Goal: Register for event/course

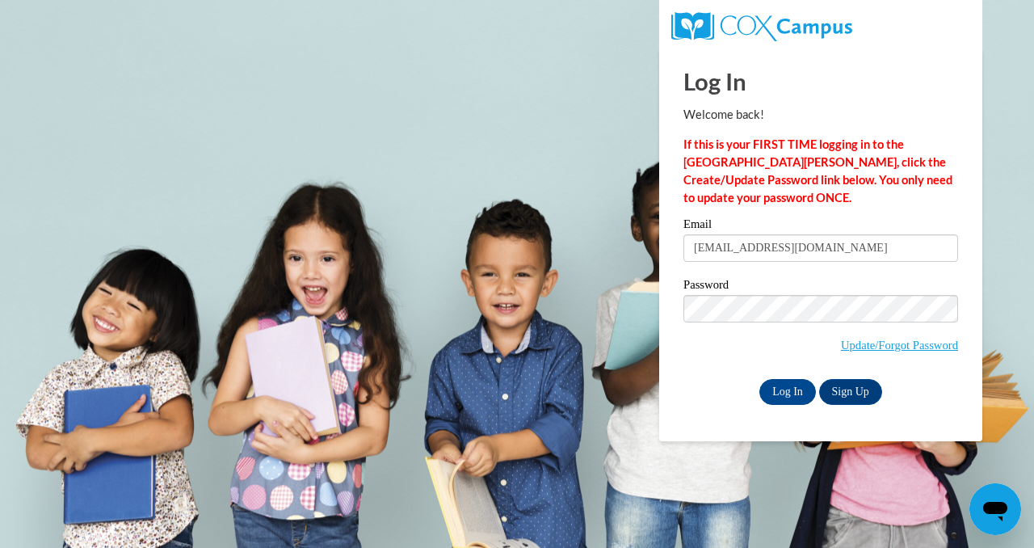
type input "redouteyab@yahoo.com"
click at [760, 379] on input "Log In" at bounding box center [788, 392] width 57 height 26
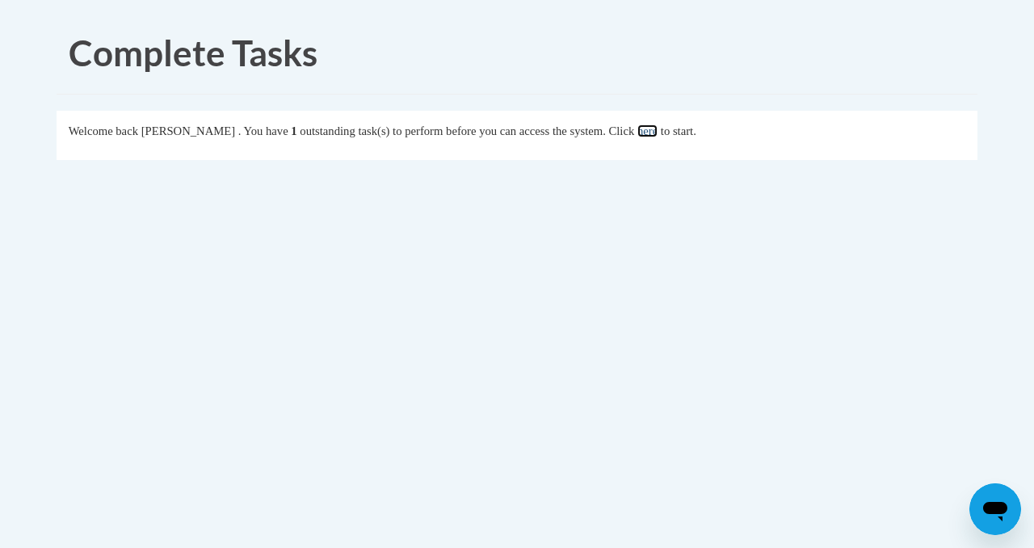
click at [658, 133] on link "here" at bounding box center [648, 130] width 20 height 13
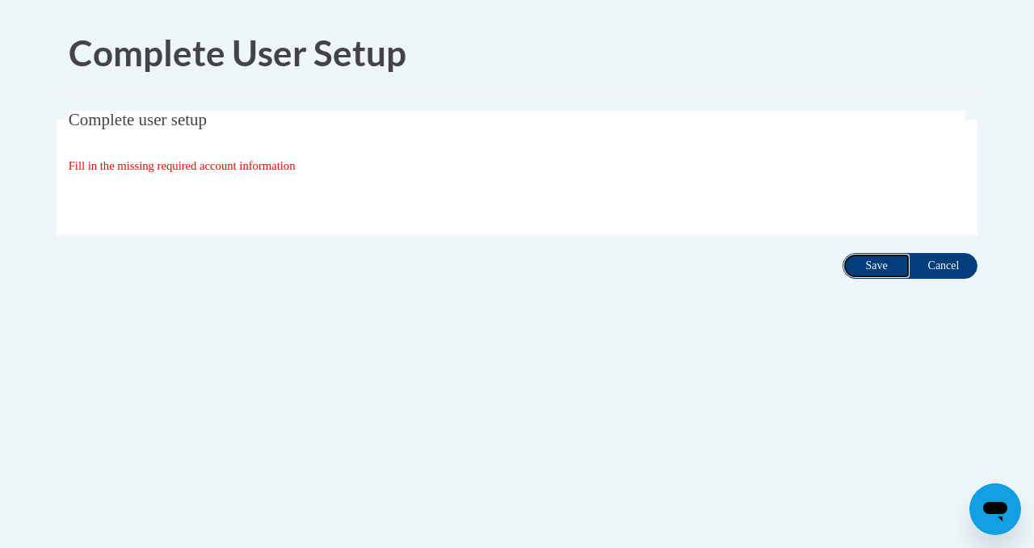
click at [876, 263] on input "Save" at bounding box center [877, 266] width 68 height 26
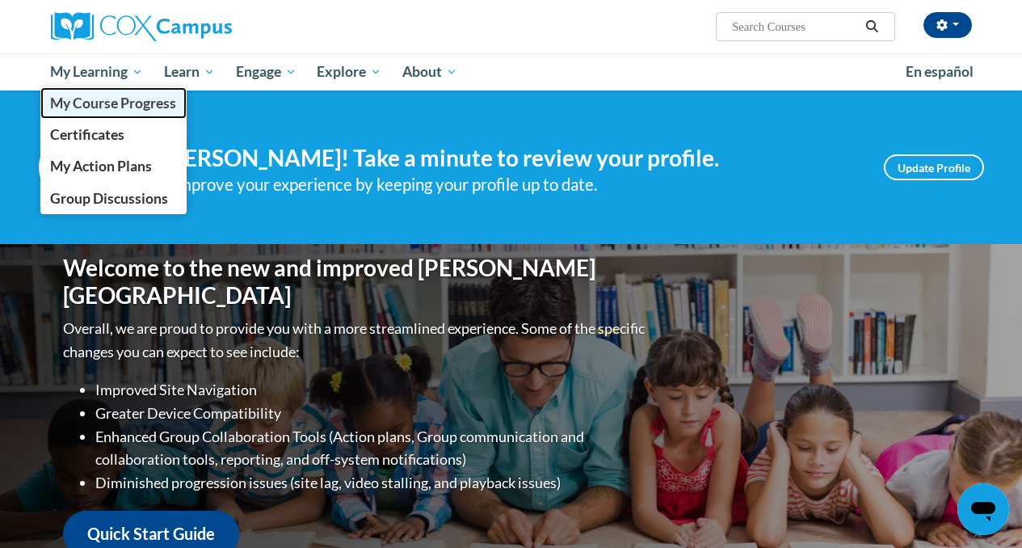
click at [95, 102] on span "My Course Progress" at bounding box center [113, 103] width 126 height 17
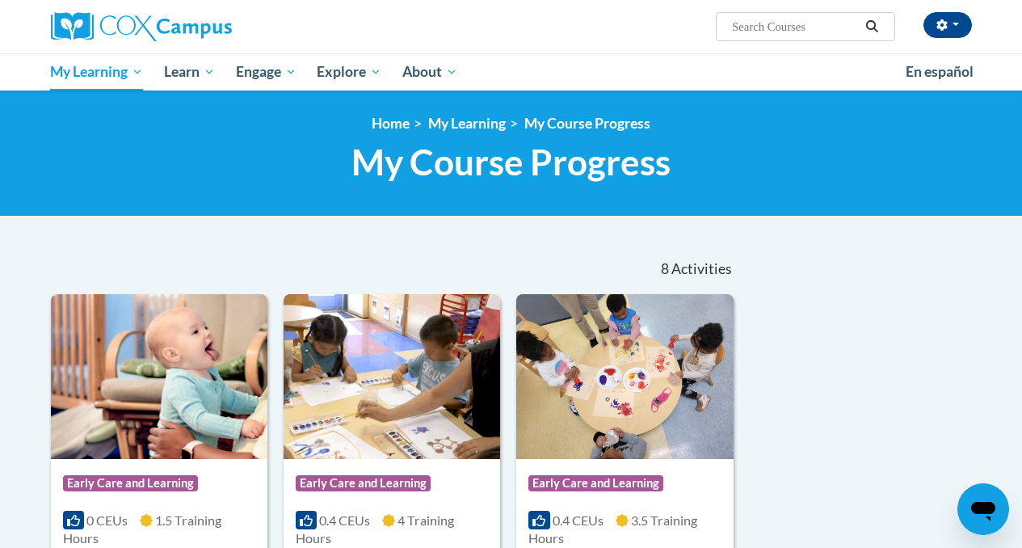
click at [802, 37] on span "Search Search..." at bounding box center [805, 26] width 179 height 29
click at [802, 36] on span "Search Search..." at bounding box center [805, 26] width 179 height 29
click at [805, 30] on input "Search..." at bounding box center [794, 26] width 129 height 19
type input "early literacy"
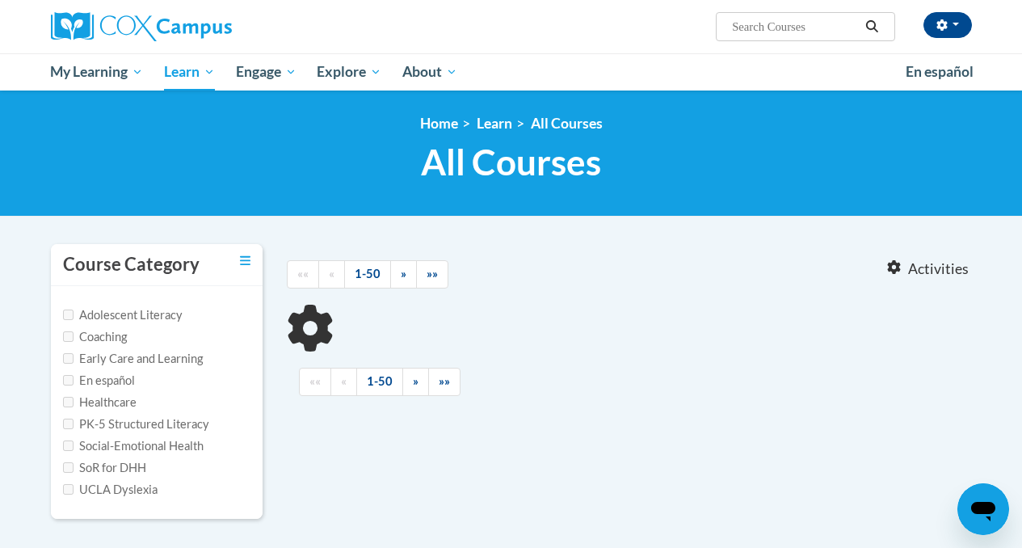
type input "early literacy"
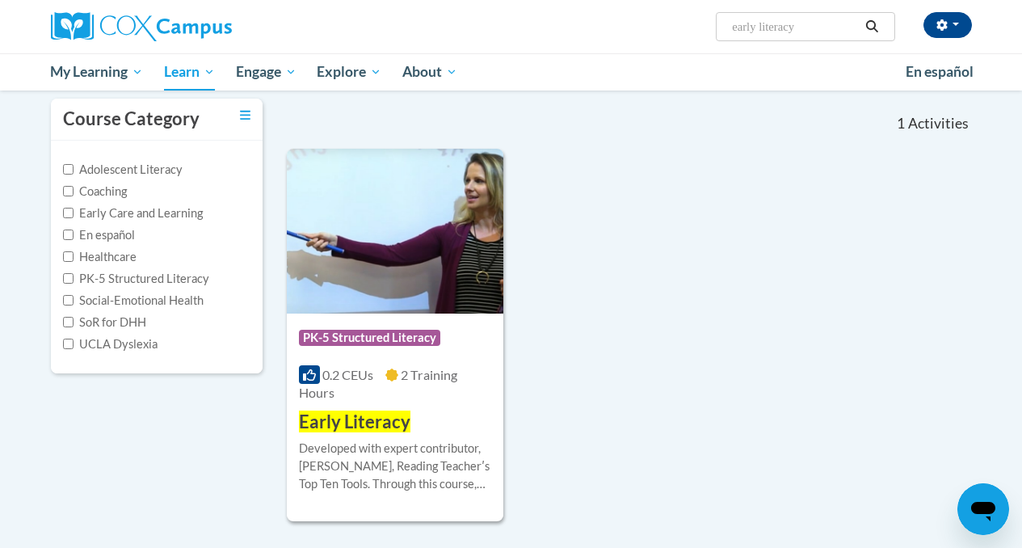
scroll to position [169, 0]
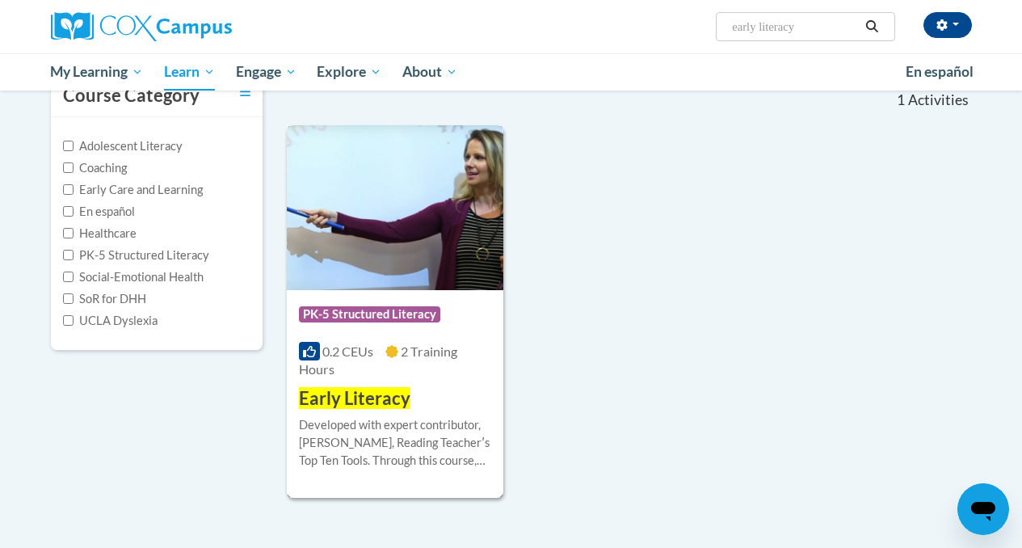
click at [354, 397] on span "Early Literacy" at bounding box center [355, 398] width 112 height 22
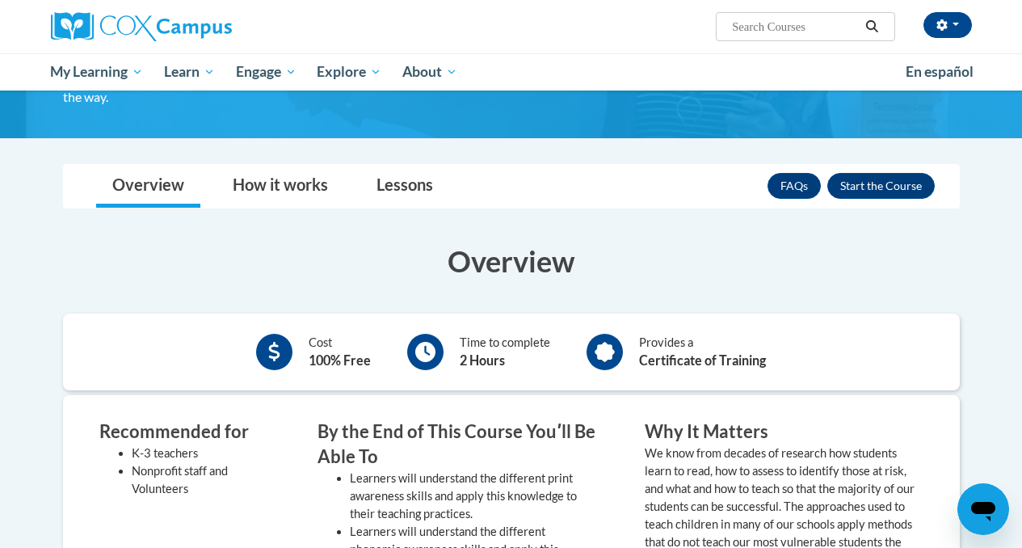
scroll to position [177, 0]
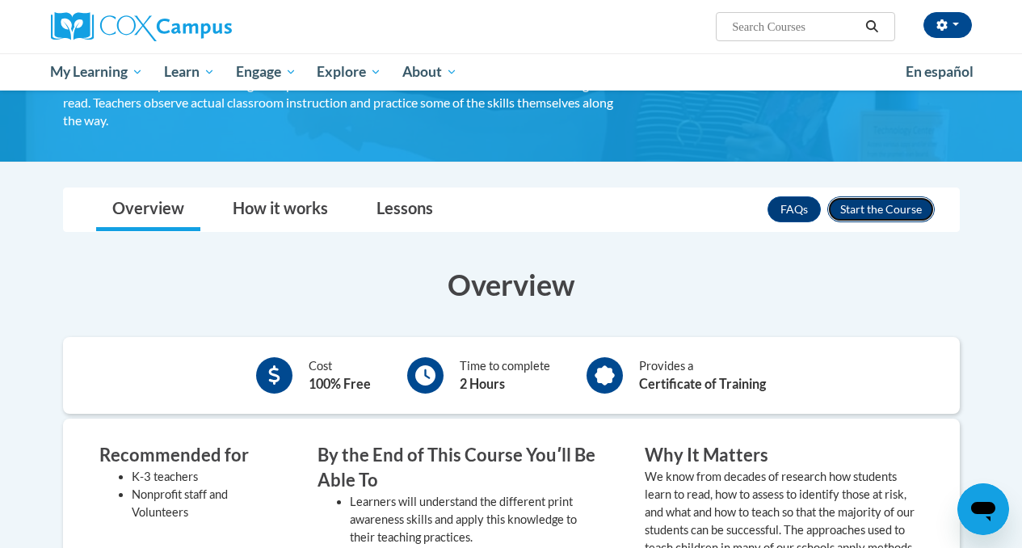
click at [865, 214] on button "Enroll" at bounding box center [880, 209] width 107 height 26
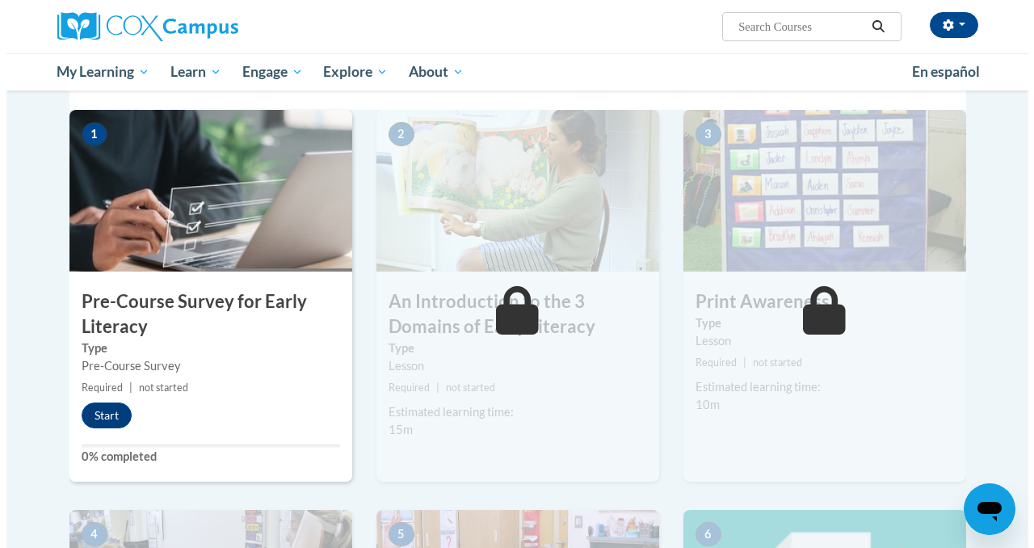
scroll to position [356, 0]
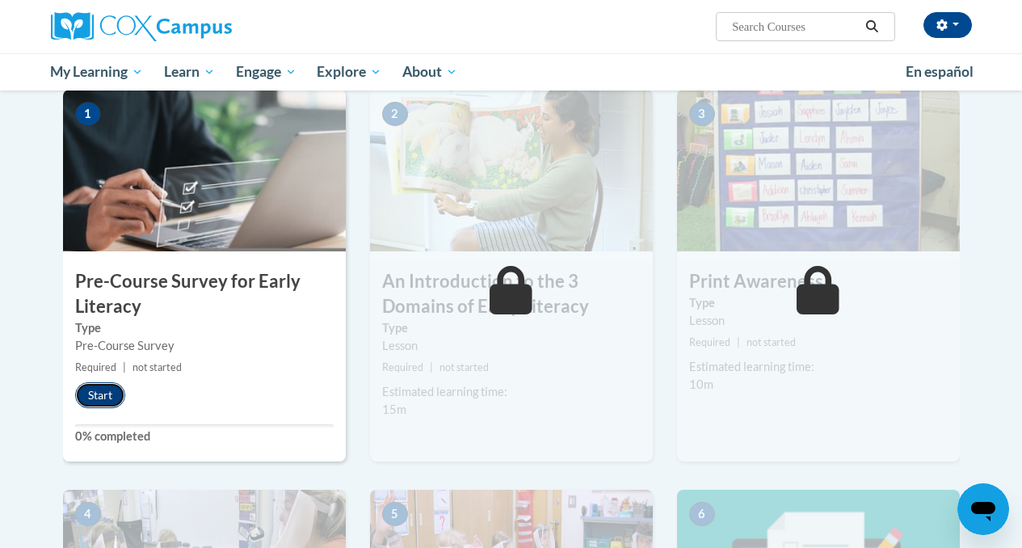
click at [95, 399] on button "Start" at bounding box center [100, 395] width 50 height 26
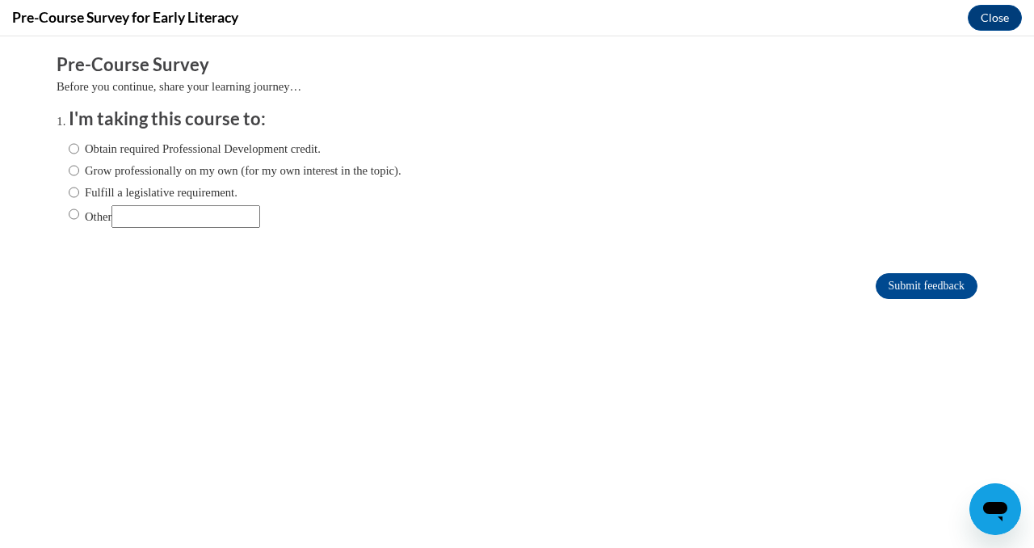
scroll to position [0, 0]
click at [69, 218] on input "Other" at bounding box center [74, 214] width 11 height 18
radio input "true"
click at [956, 284] on input "Submit feedback" at bounding box center [927, 286] width 102 height 26
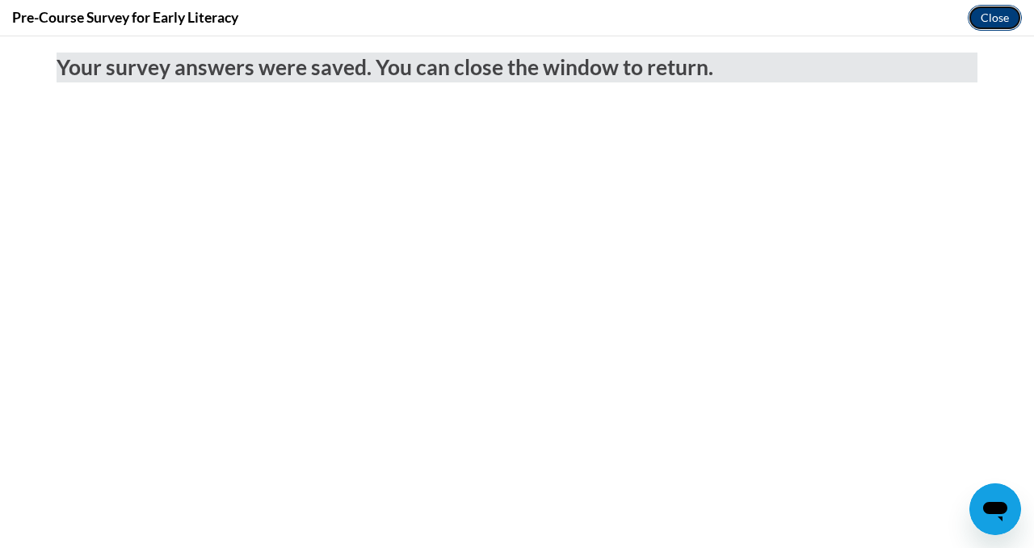
click at [1000, 17] on button "Close" at bounding box center [995, 18] width 54 height 26
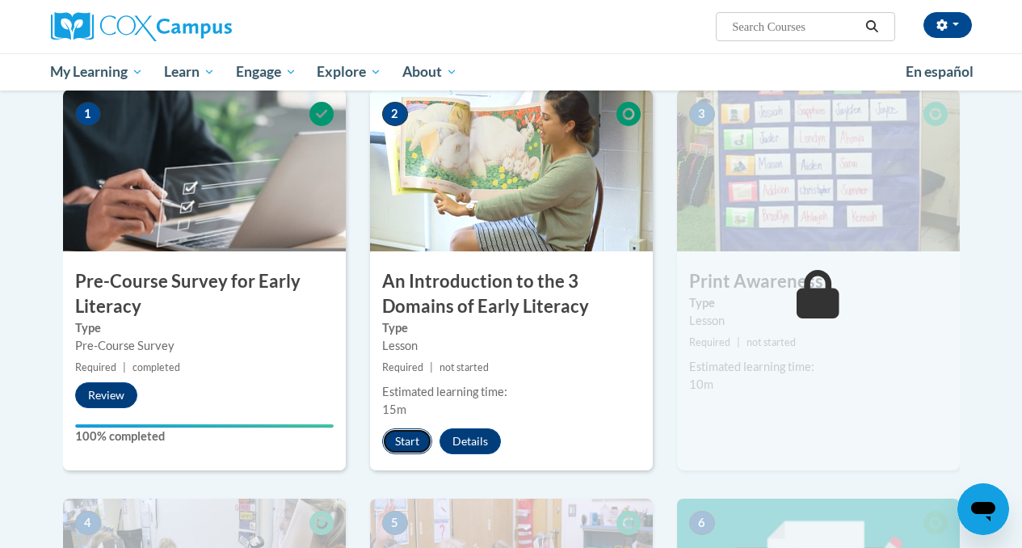
click at [408, 437] on button "Start" at bounding box center [407, 441] width 50 height 26
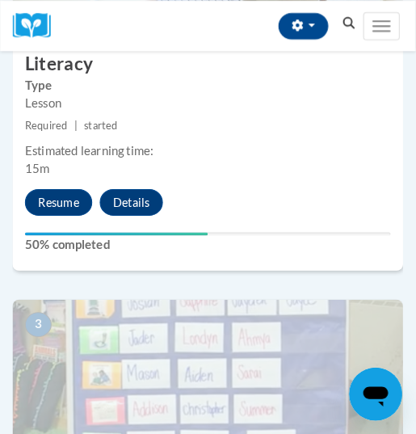
scroll to position [987, 0]
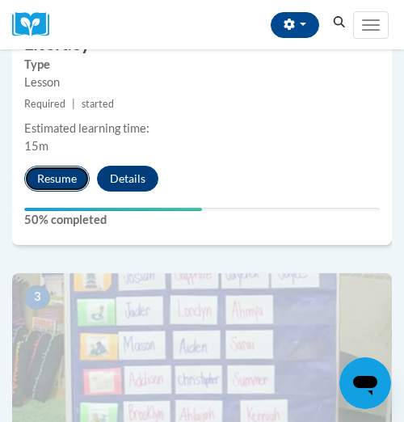
click at [61, 179] on button "Resume" at bounding box center [56, 179] width 65 height 26
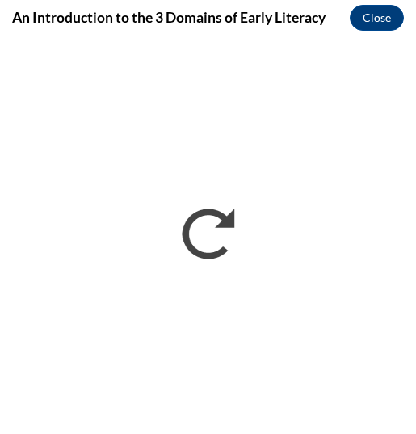
scroll to position [0, 0]
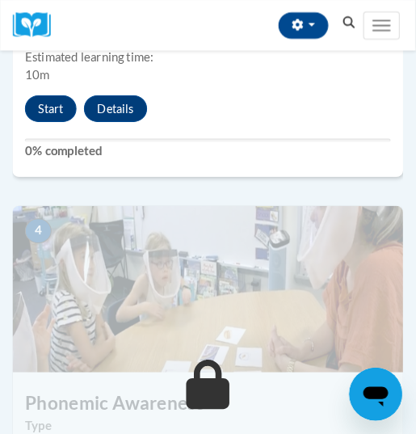
scroll to position [1496, 0]
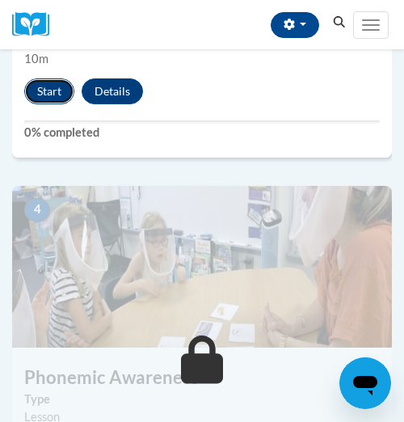
click at [41, 95] on button "Start" at bounding box center [49, 91] width 50 height 26
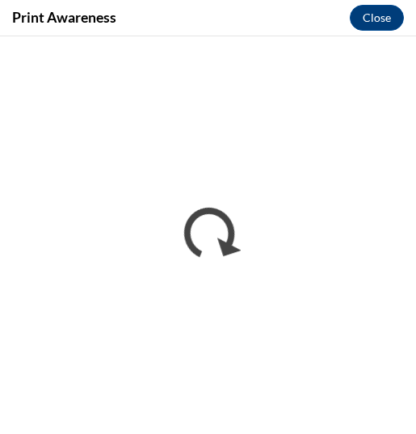
scroll to position [0, 0]
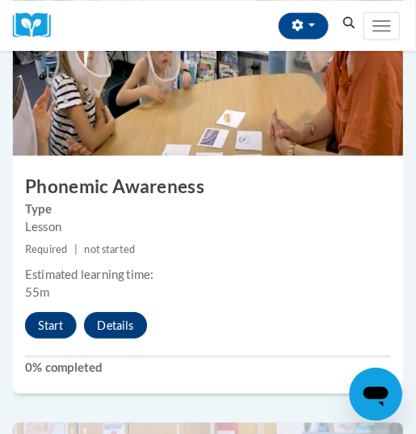
scroll to position [1867, 0]
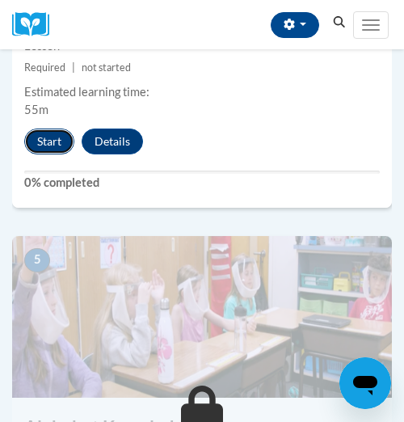
click at [48, 139] on button "Start" at bounding box center [49, 141] width 50 height 26
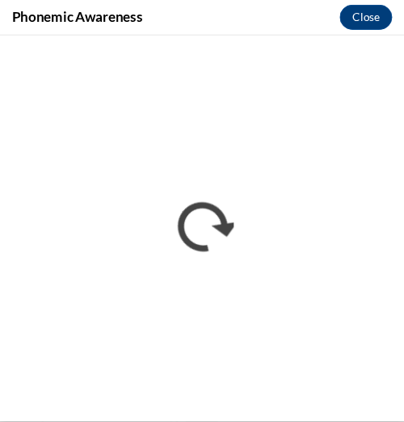
scroll to position [0, 0]
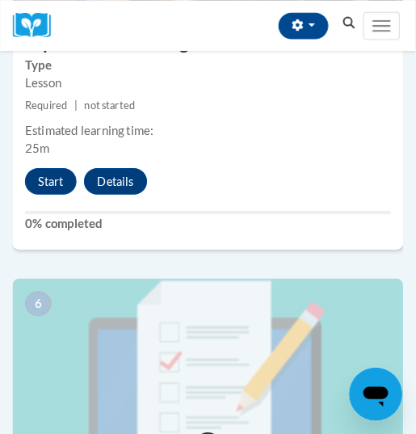
scroll to position [2254, 0]
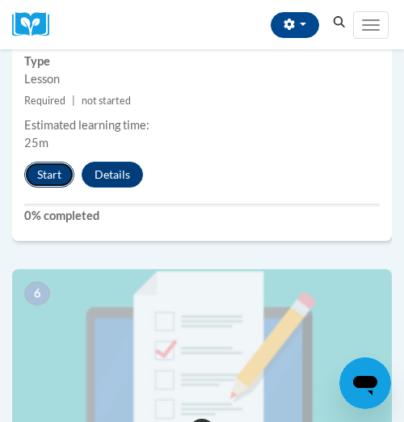
click at [51, 183] on button "Start" at bounding box center [49, 175] width 50 height 26
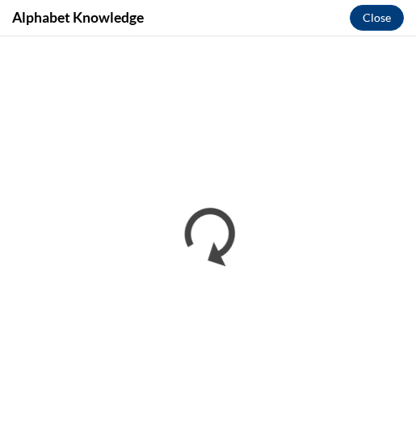
scroll to position [0, 0]
